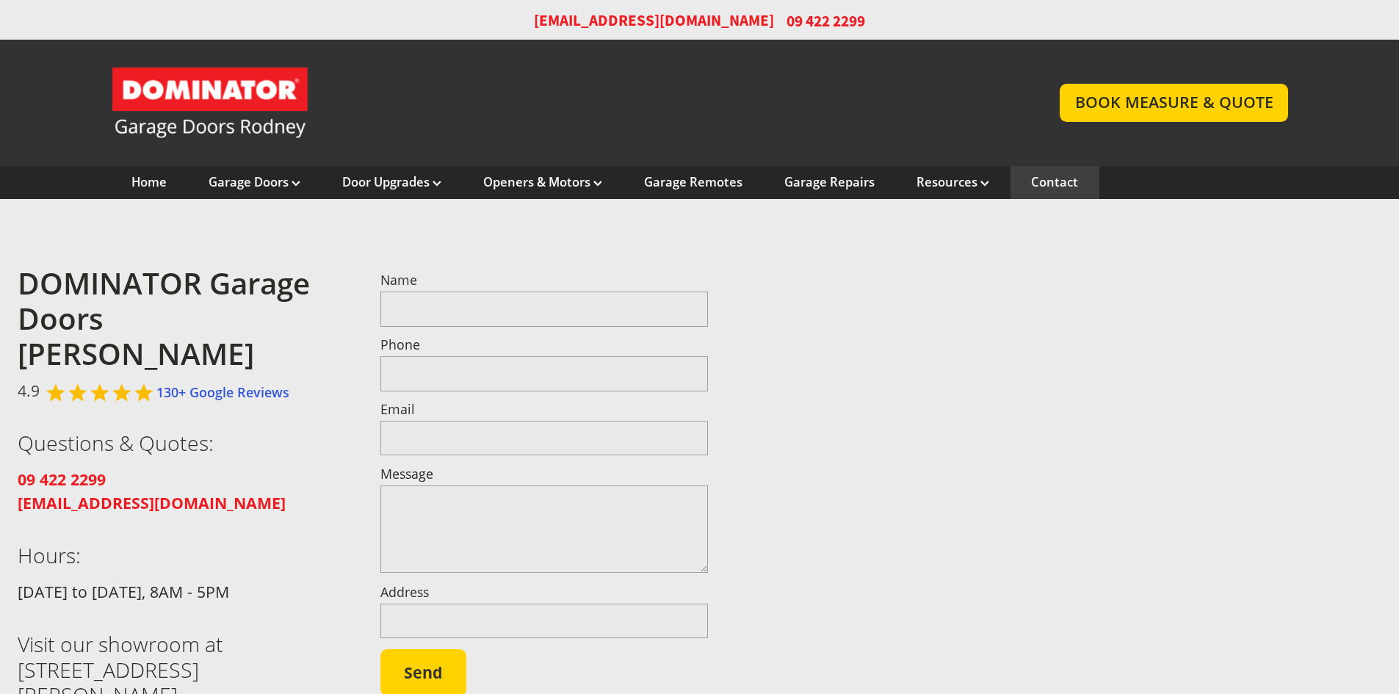
drag, startPoint x: 436, startPoint y: 315, endPoint x: 450, endPoint y: 320, distance: 14.2
click at [436, 315] on input "Name" at bounding box center [544, 309] width 328 height 35
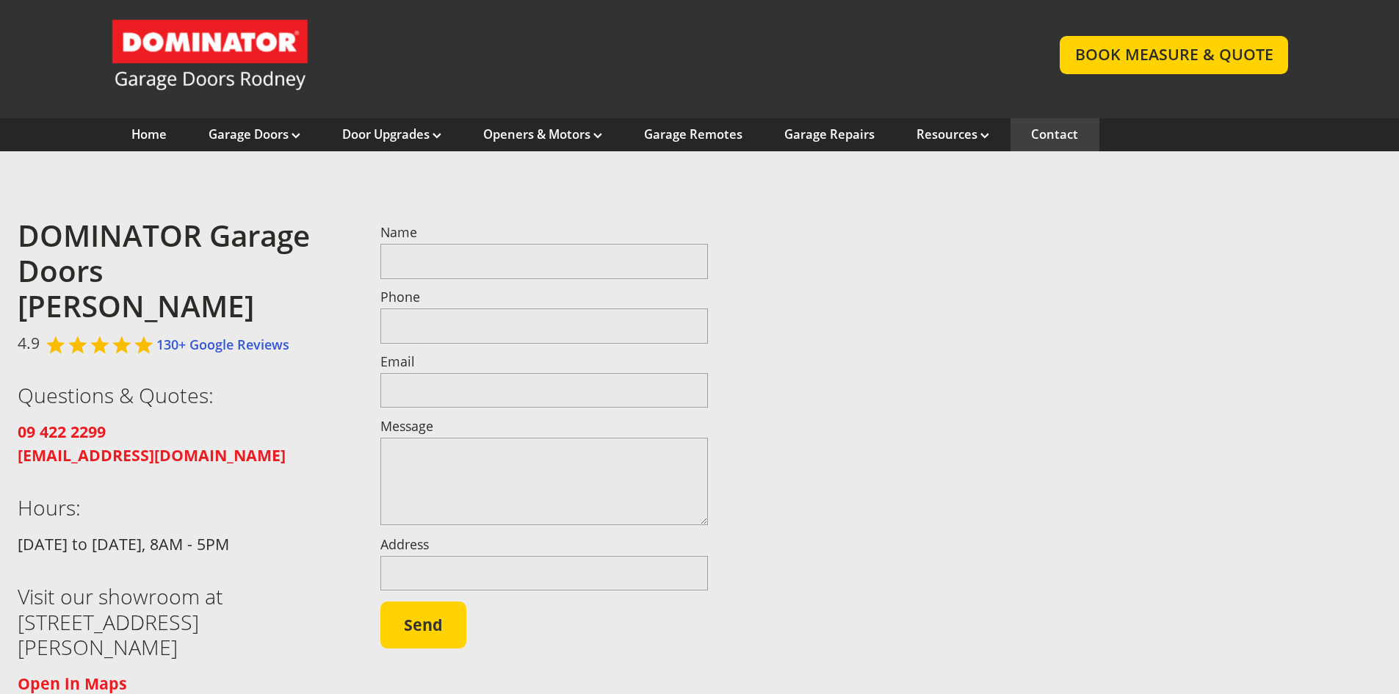
scroll to position [73, 0]
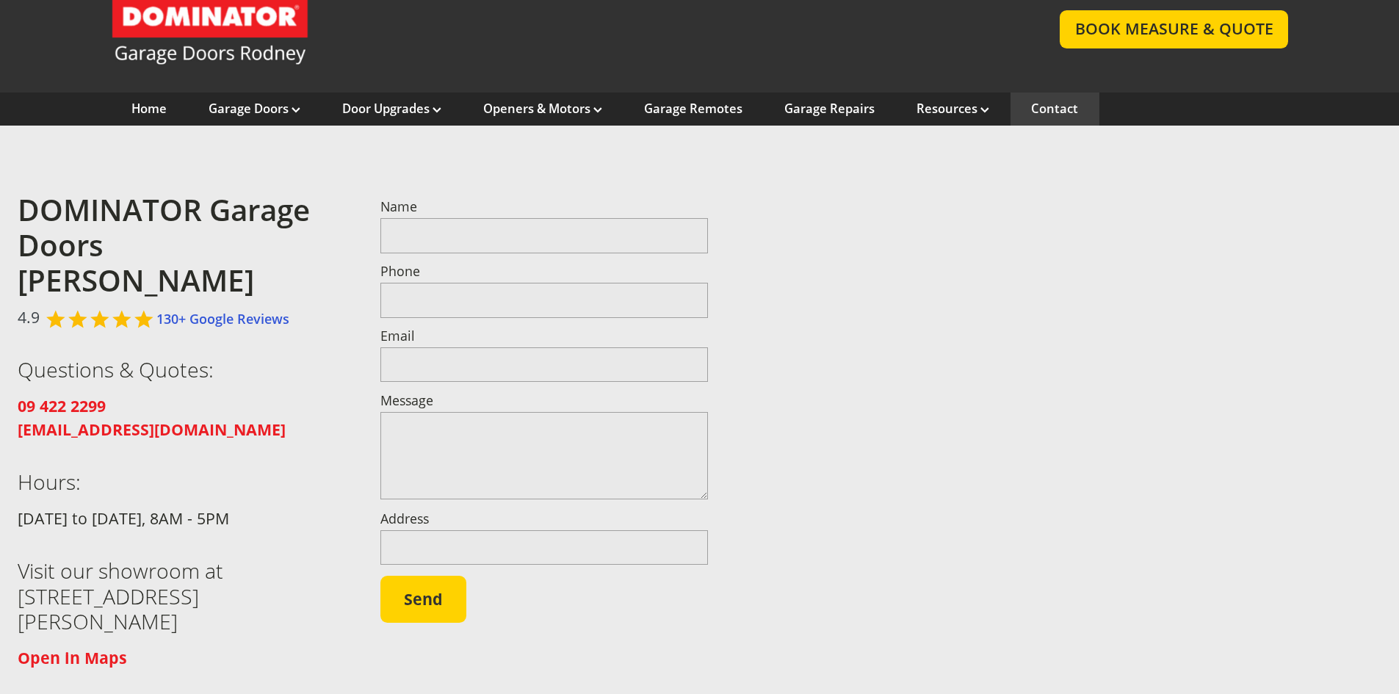
drag, startPoint x: 300, startPoint y: 426, endPoint x: 450, endPoint y: 266, distance: 218.8
click at [317, 414] on div "DOMINATOR Garage Doors [PERSON_NAME] 4.9 130+ Google Reviews Questions & Quotes…" at bounding box center [182, 430] width 328 height 505
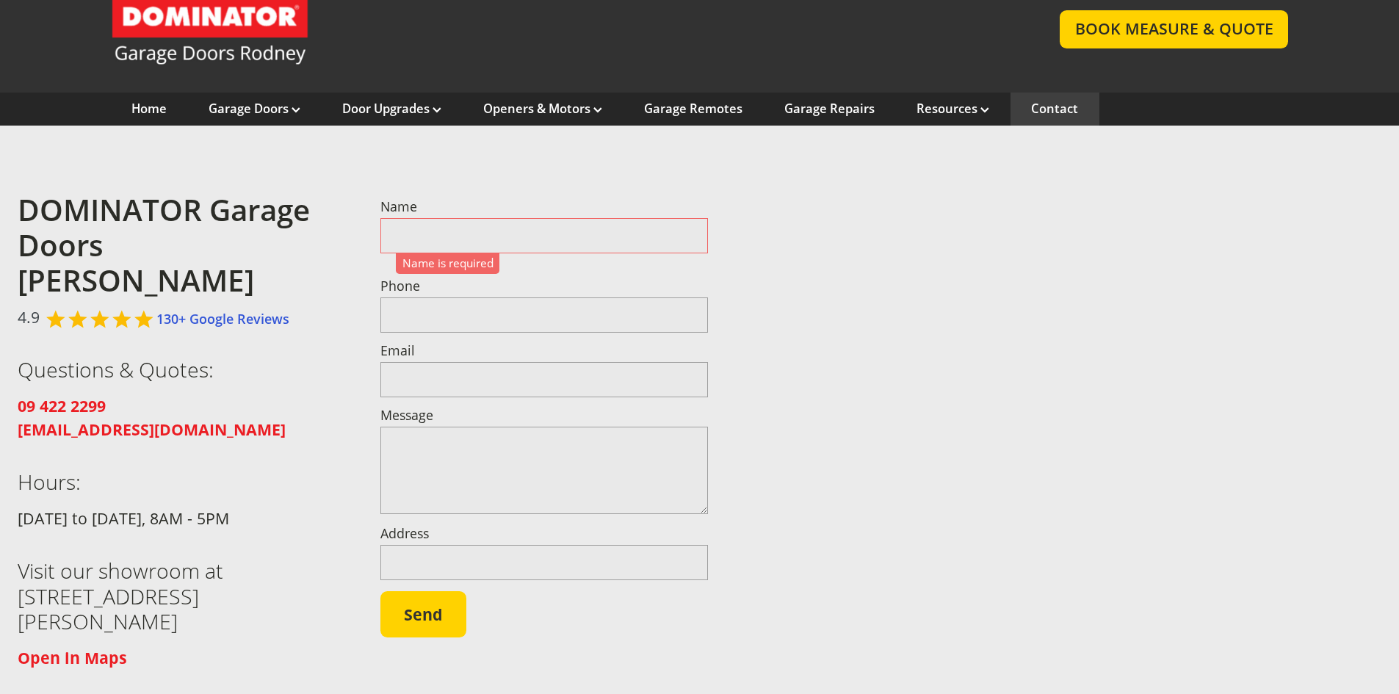
click at [447, 220] on input "Name" at bounding box center [544, 235] width 328 height 35
type input "**********"
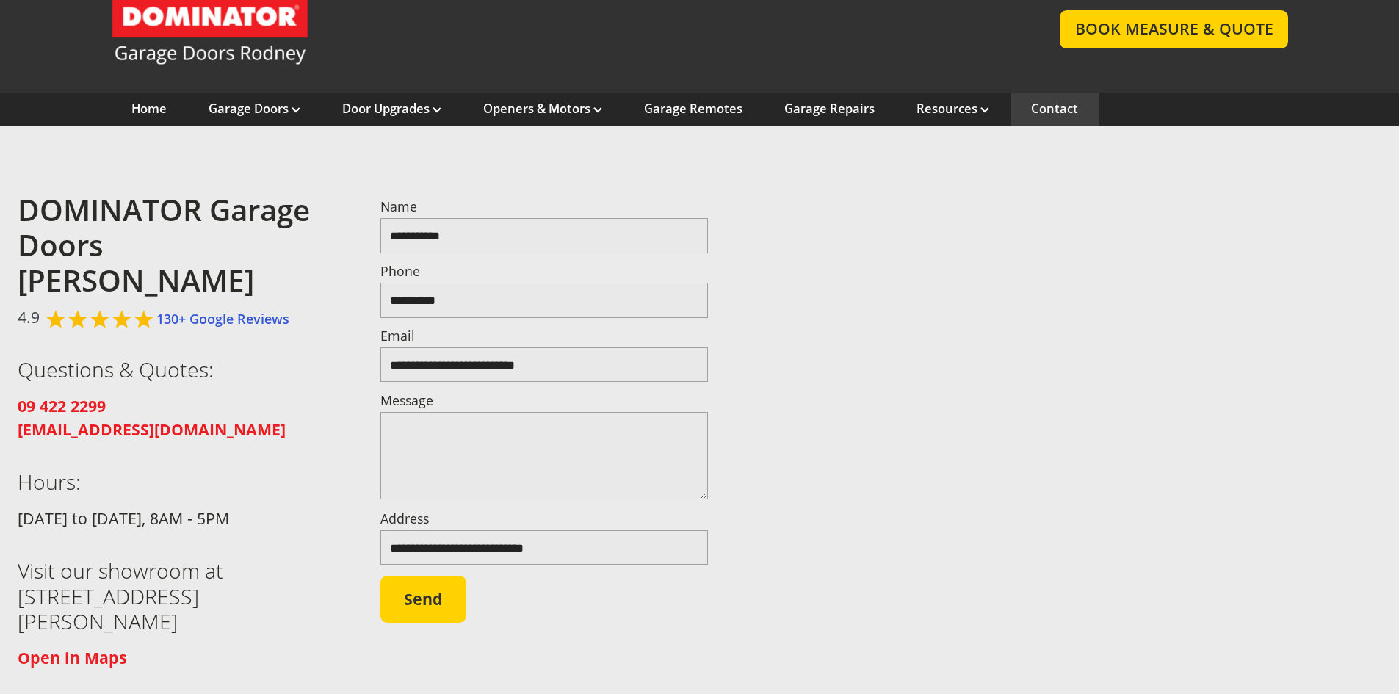
click at [459, 444] on textarea "Message" at bounding box center [544, 455] width 328 height 87
type textarea "**"
click at [441, 590] on button "Send" at bounding box center [423, 599] width 86 height 47
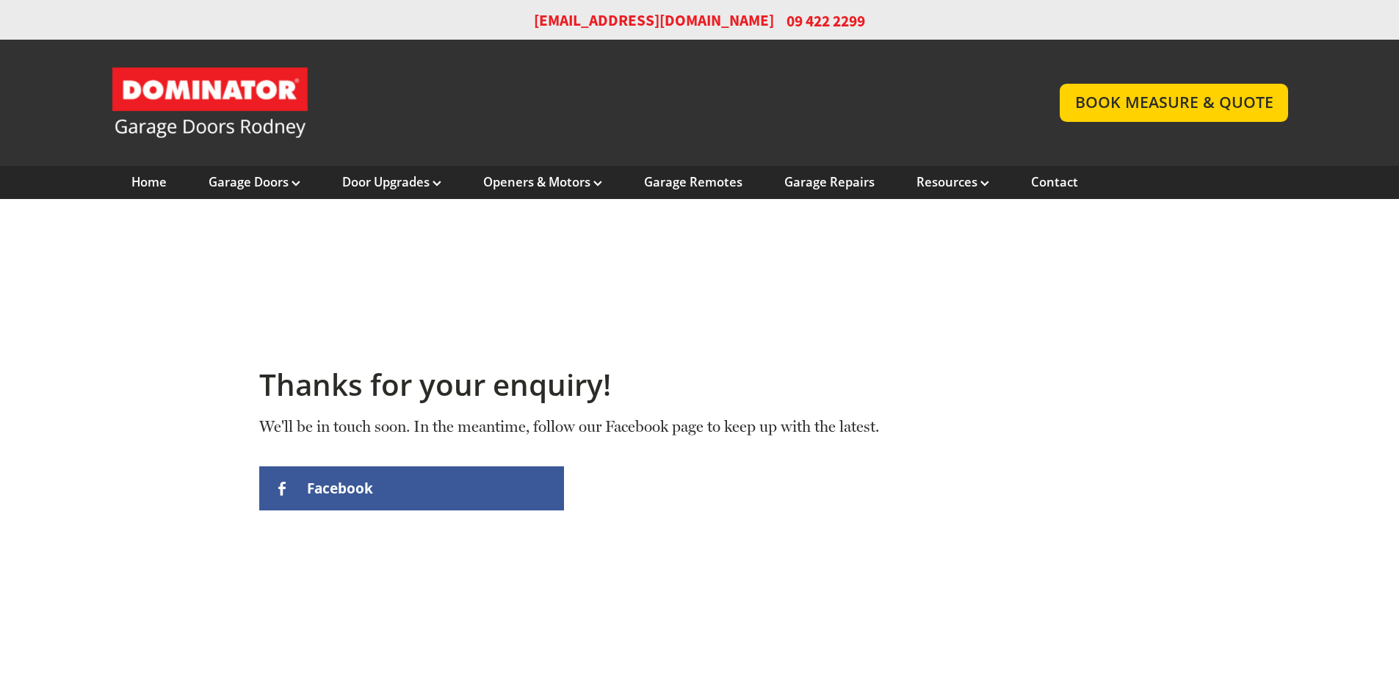
click at [363, 317] on div "Thanks for your enquiry! We'll be in touch soon. In the meantime, follow our Fa…" at bounding box center [700, 439] width 955 height 392
